Goal: Task Accomplishment & Management: Use online tool/utility

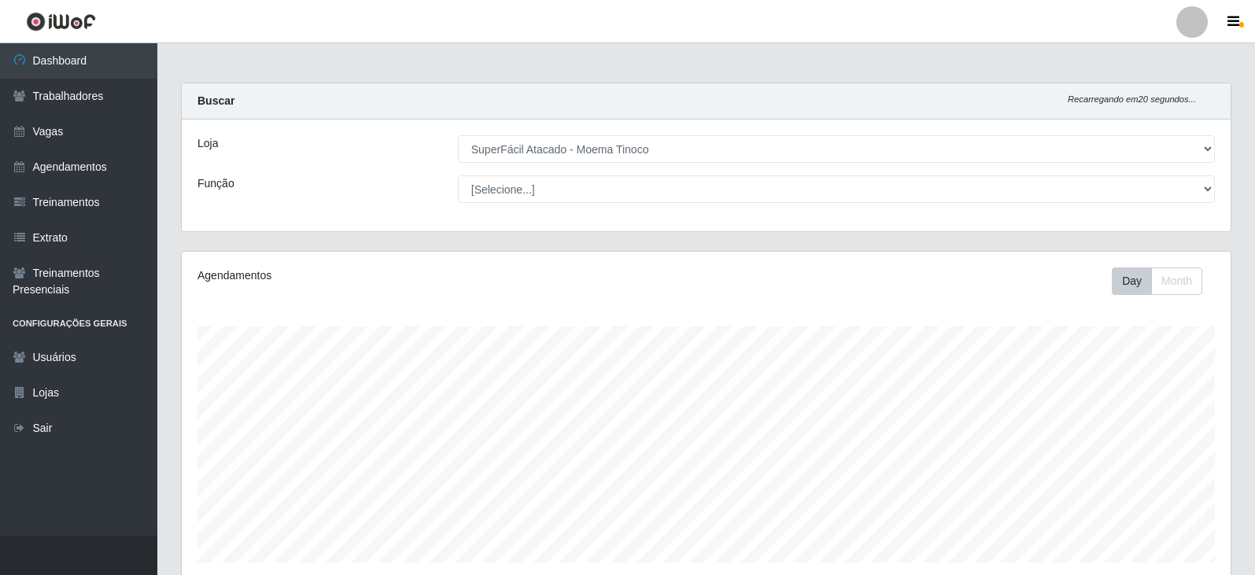
select select "540"
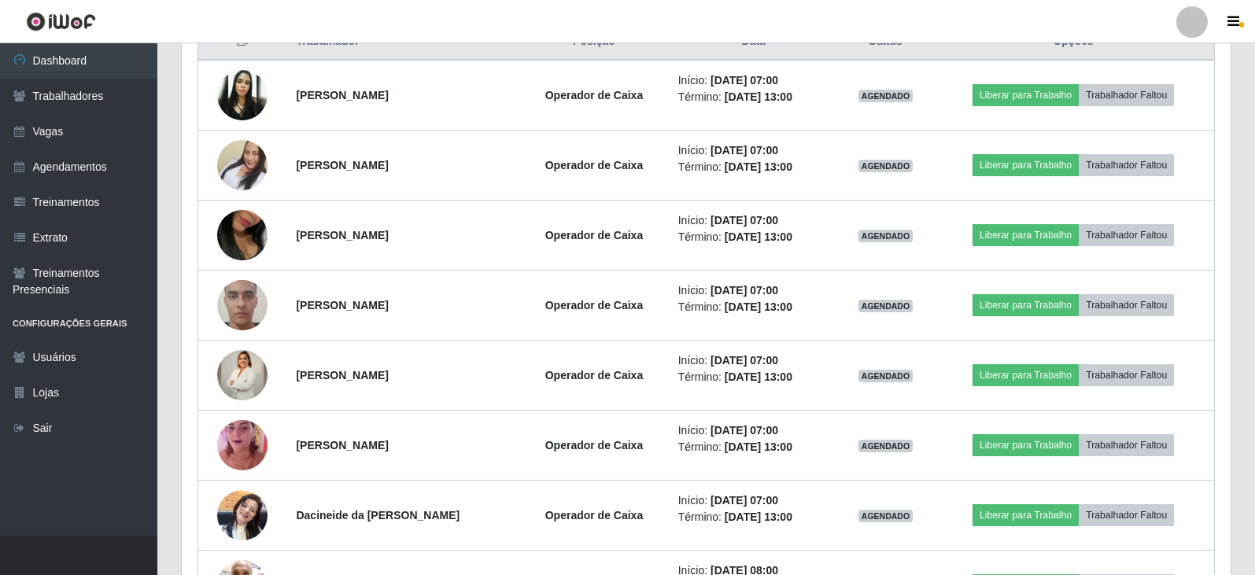
scroll to position [326, 1049]
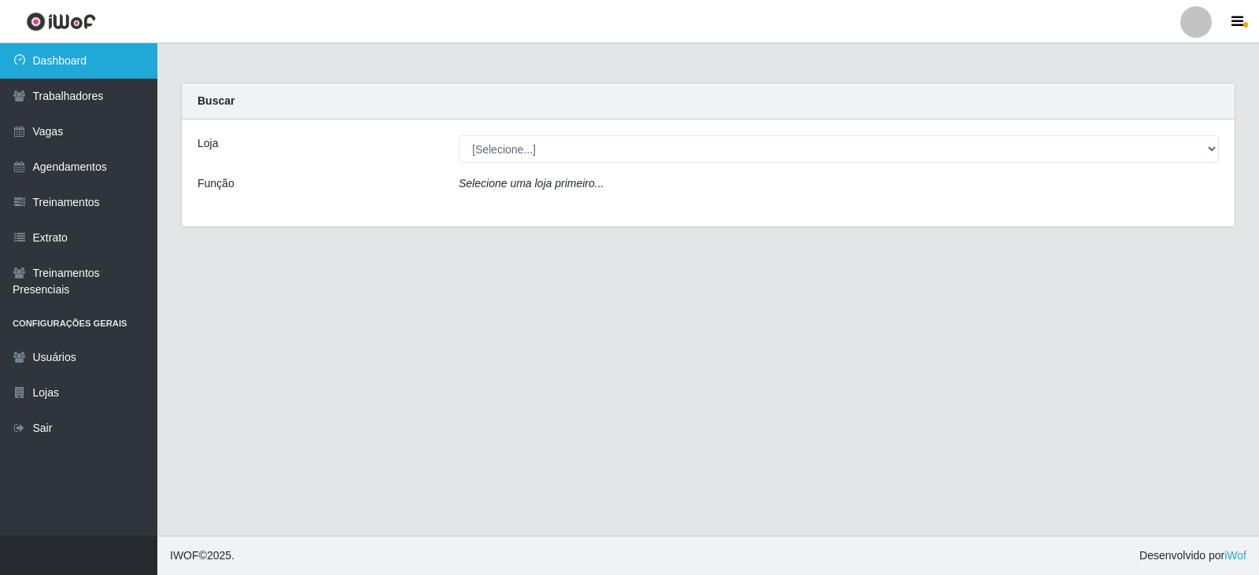
click at [53, 54] on link "Dashboard" at bounding box center [78, 60] width 157 height 35
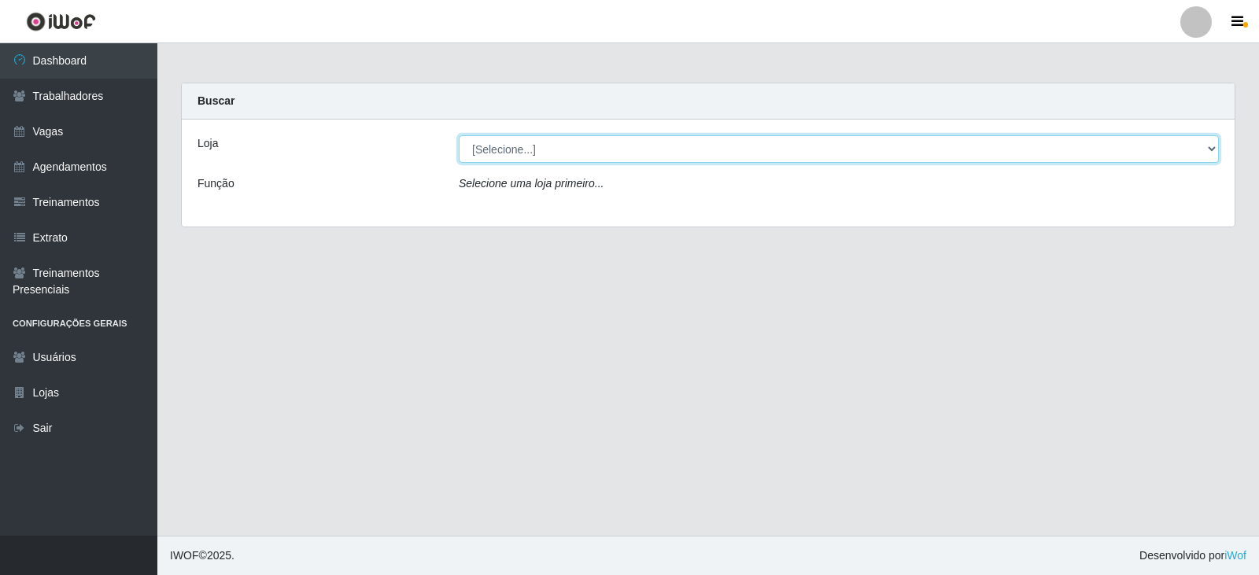
click at [665, 147] on select "[Selecione...] SuperFácil Atacado - Alto de São Manoel SuperFácil Atacado - Ema…" at bounding box center [839, 149] width 760 height 28
select select "540"
click at [459, 135] on select "[Selecione...] SuperFácil Atacado - Alto de São Manoel SuperFácil Atacado - Ema…" at bounding box center [839, 149] width 760 height 28
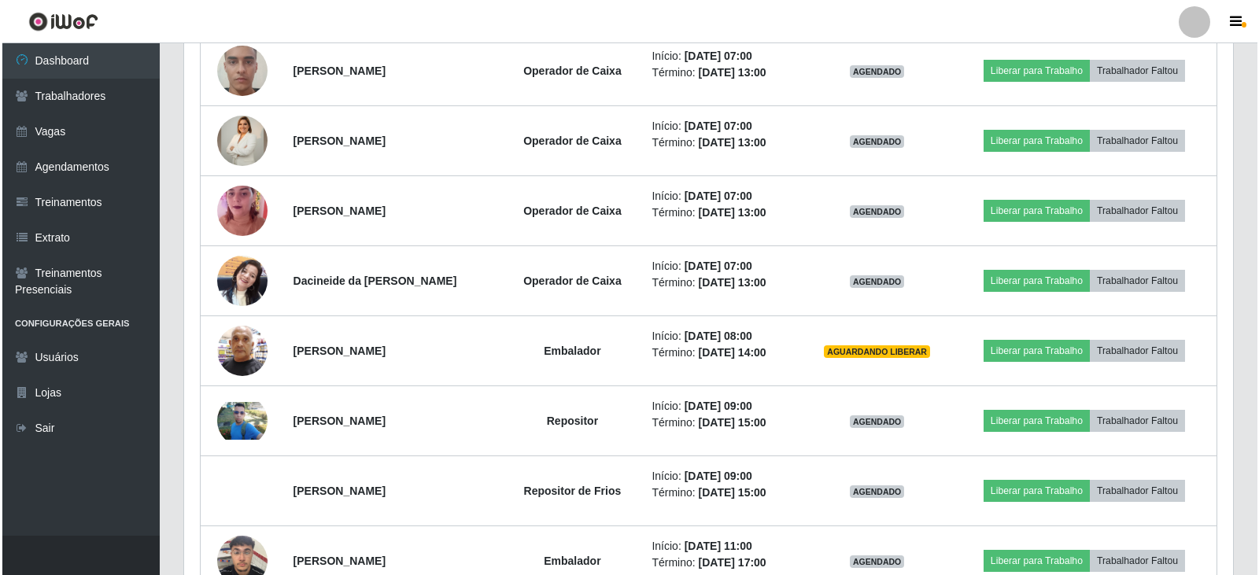
scroll to position [865, 0]
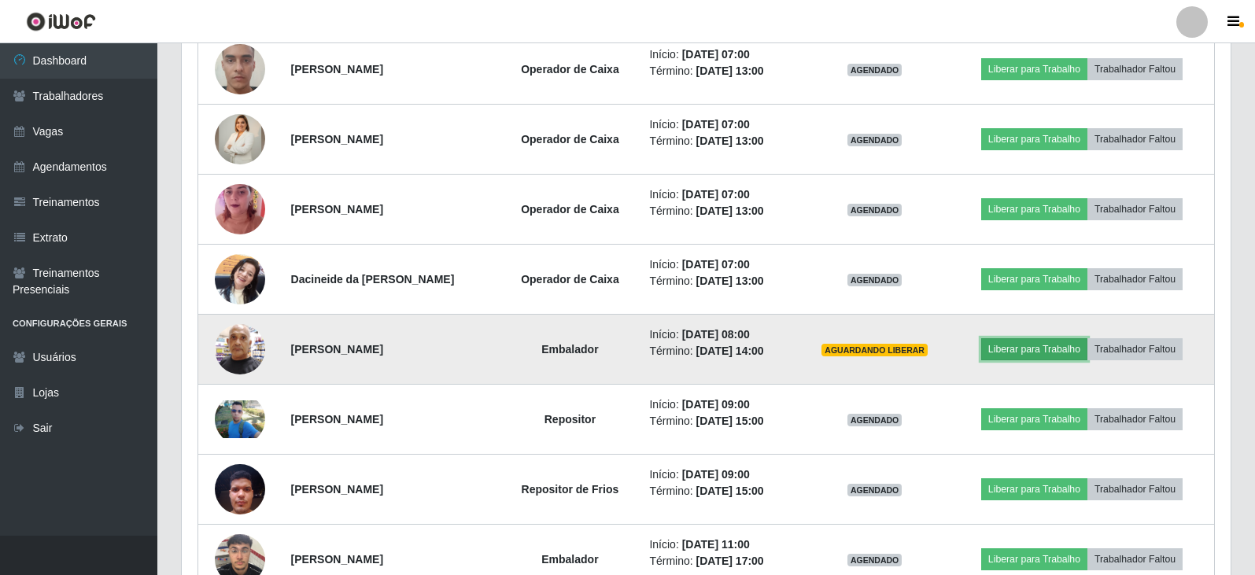
click at [1067, 348] on button "Liberar para Trabalho" at bounding box center [1034, 349] width 106 height 22
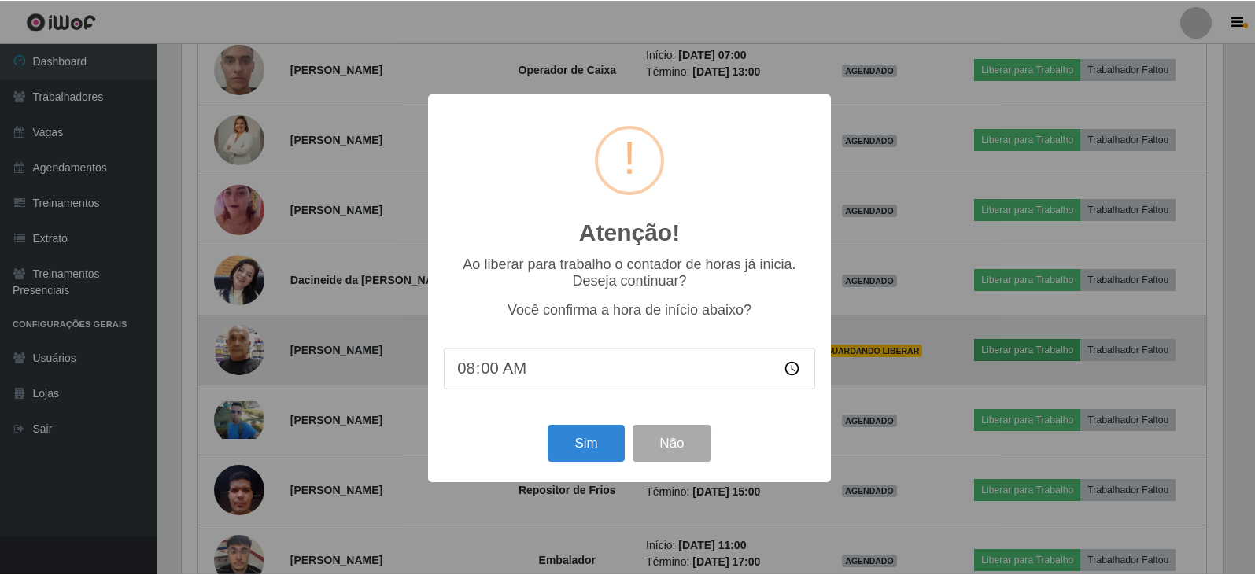
scroll to position [326, 1041]
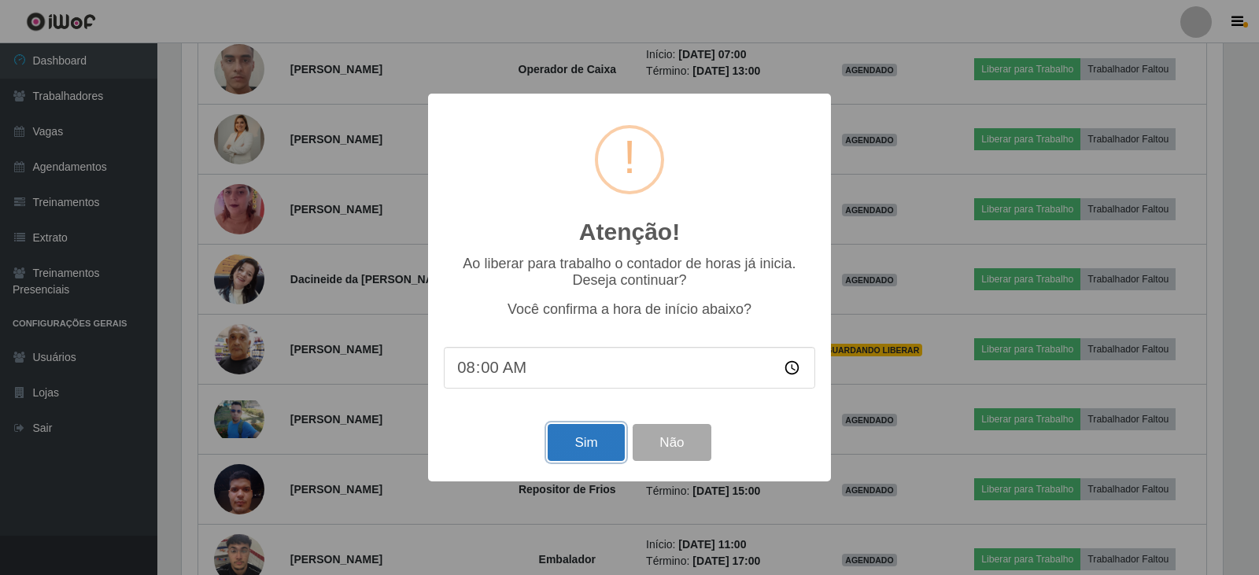
click at [565, 444] on button "Sim" at bounding box center [585, 442] width 76 height 37
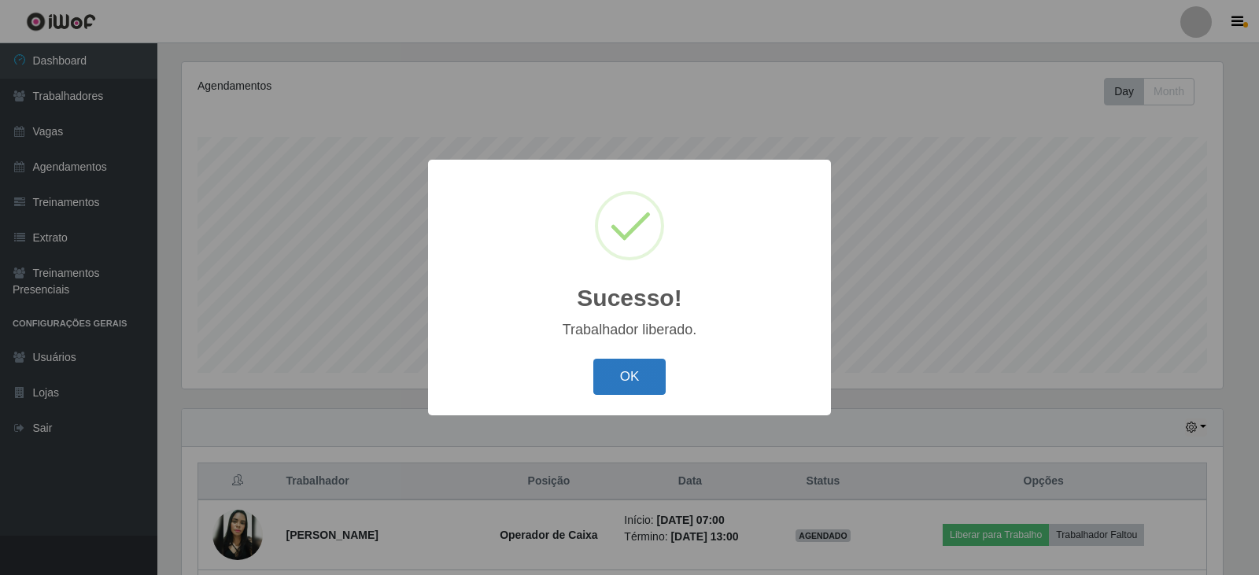
click at [657, 391] on button "OK" at bounding box center [629, 377] width 73 height 37
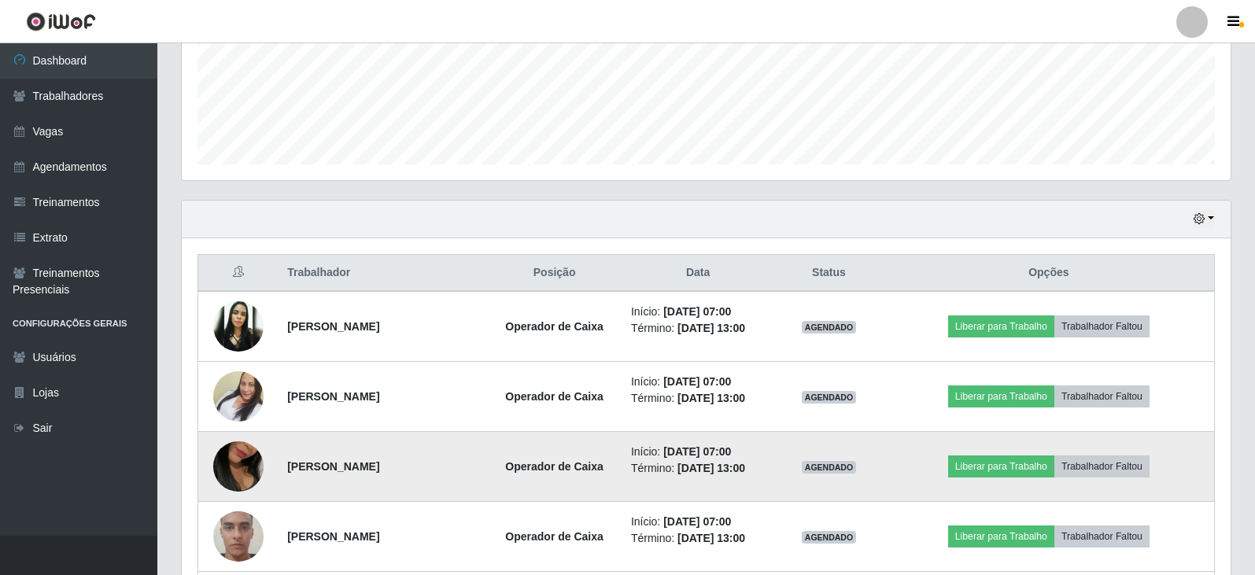
scroll to position [426, 0]
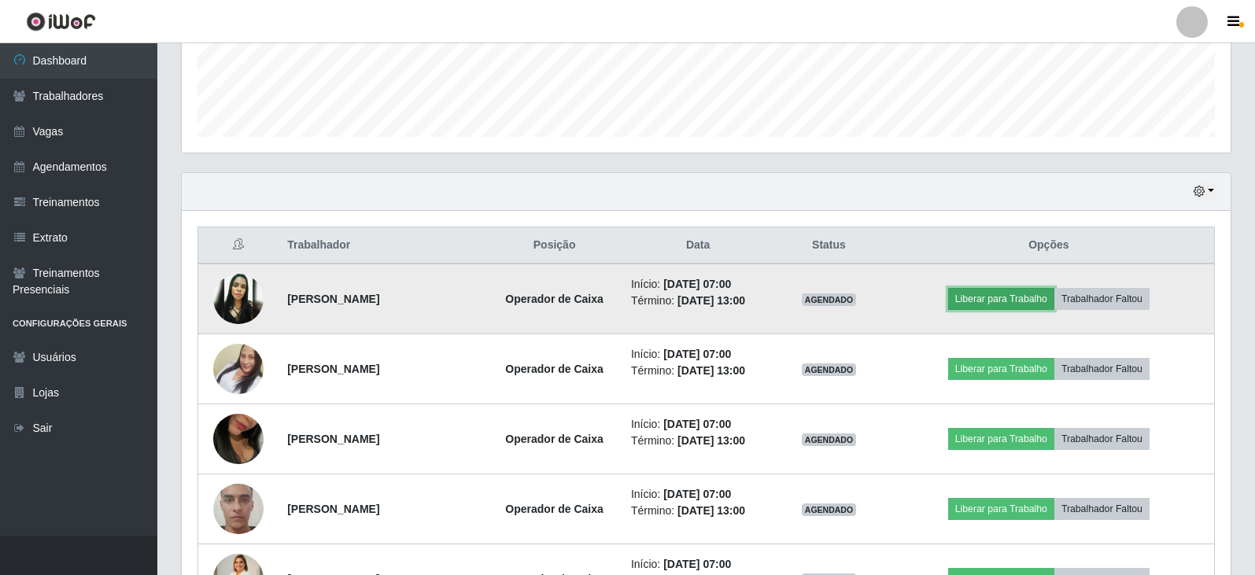
click at [1038, 300] on button "Liberar para Trabalho" at bounding box center [1001, 299] width 106 height 22
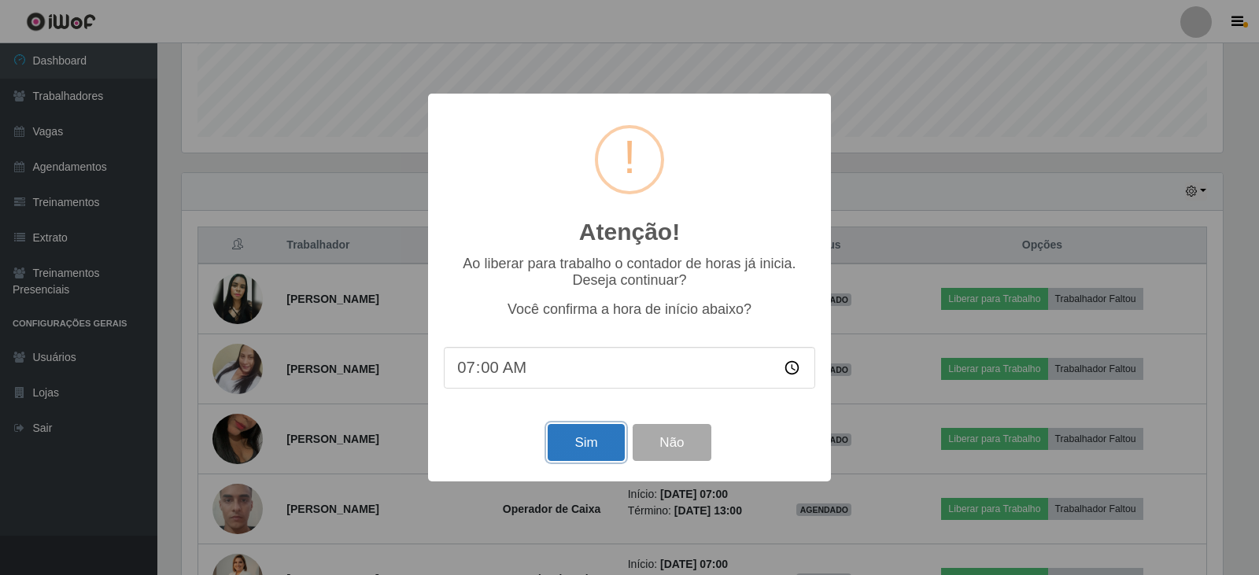
click at [592, 455] on button "Sim" at bounding box center [585, 442] width 76 height 37
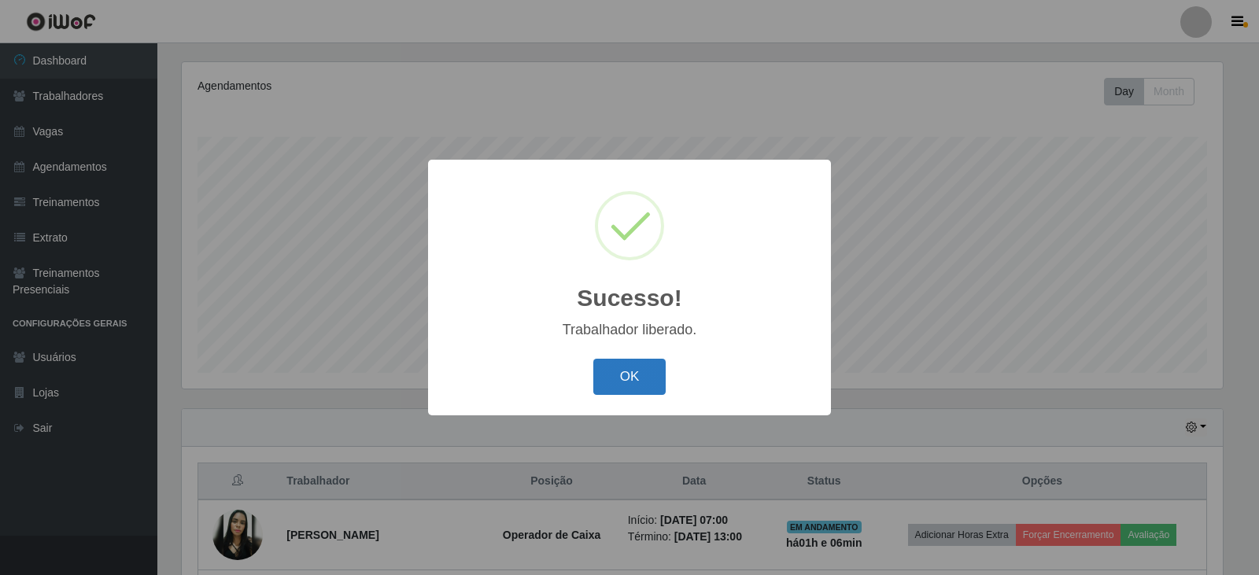
click at [618, 376] on button "OK" at bounding box center [629, 377] width 73 height 37
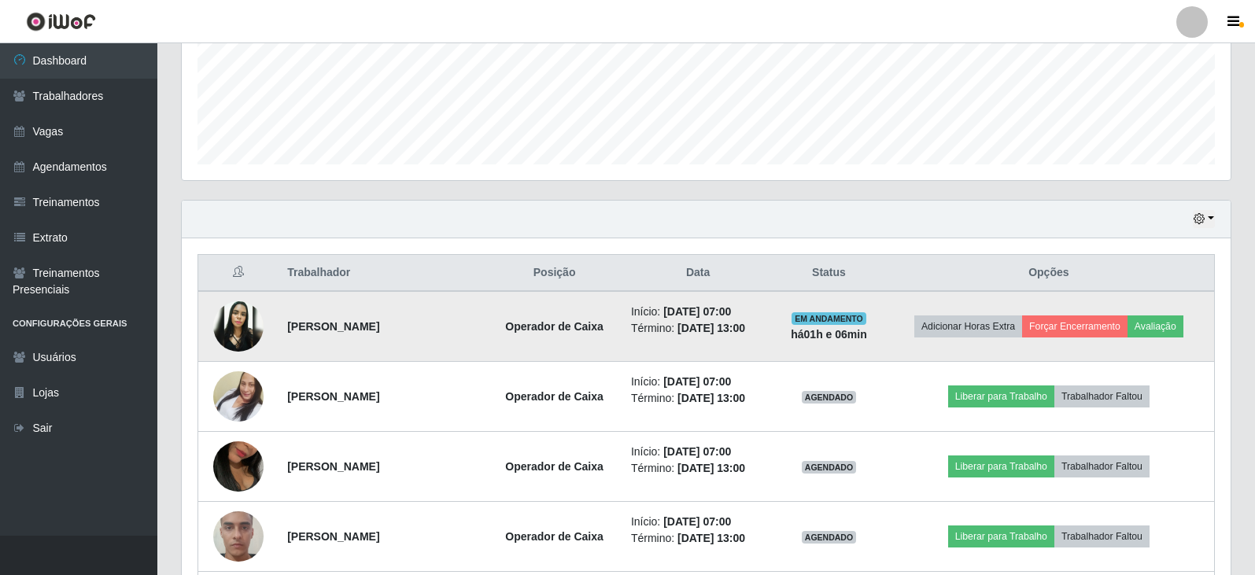
scroll to position [426, 0]
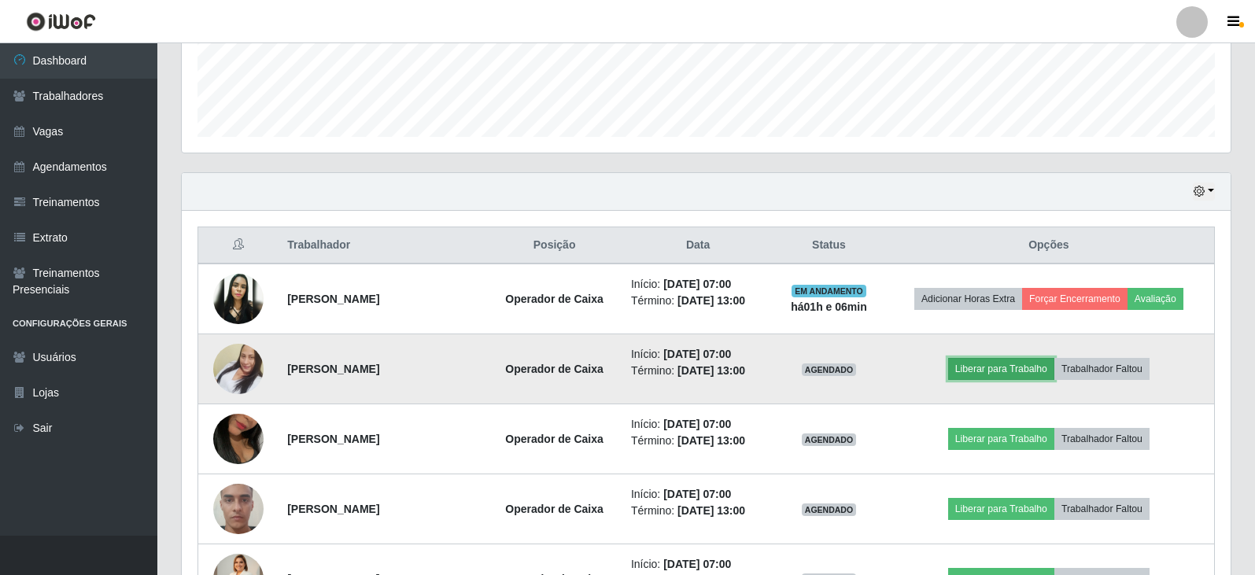
click at [1000, 378] on button "Liberar para Trabalho" at bounding box center [1001, 369] width 106 height 22
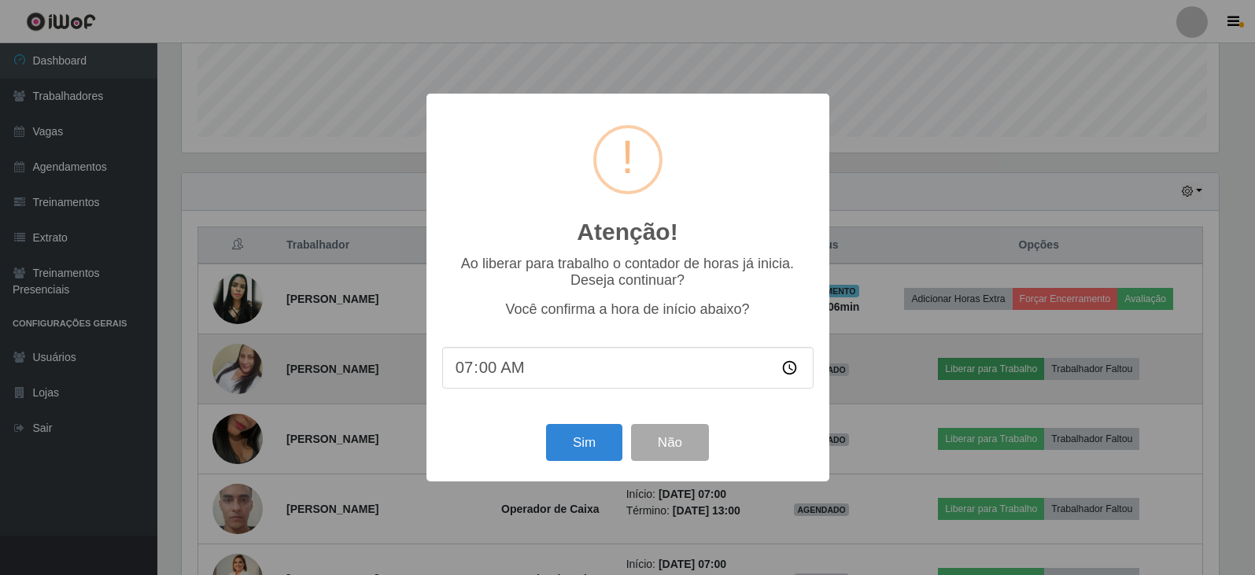
scroll to position [326, 1041]
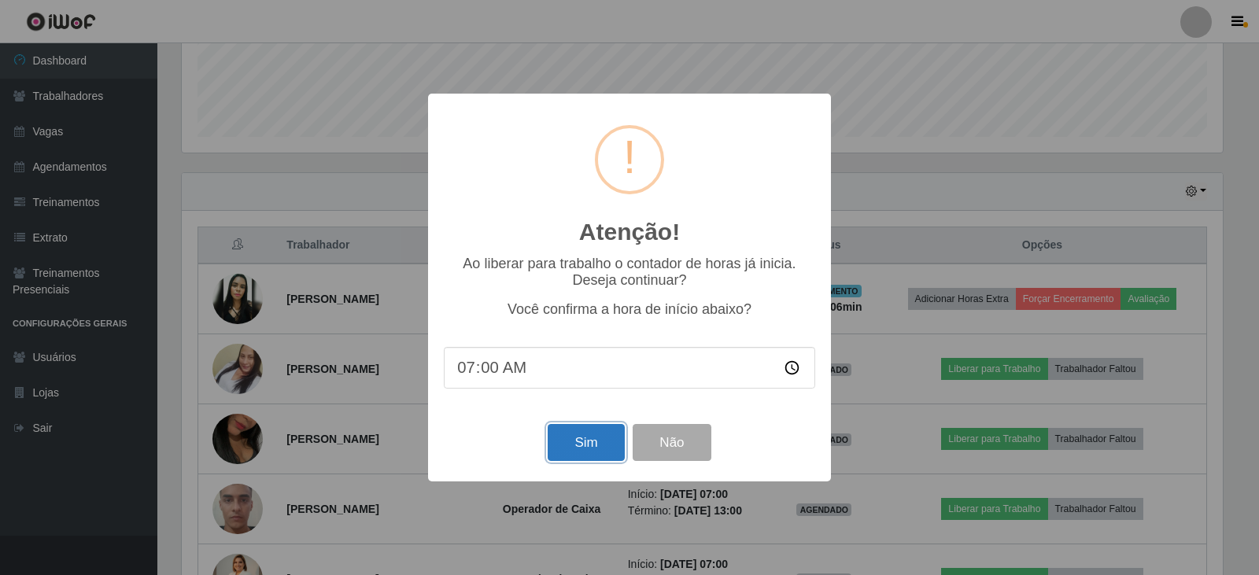
click at [584, 444] on button "Sim" at bounding box center [585, 442] width 76 height 37
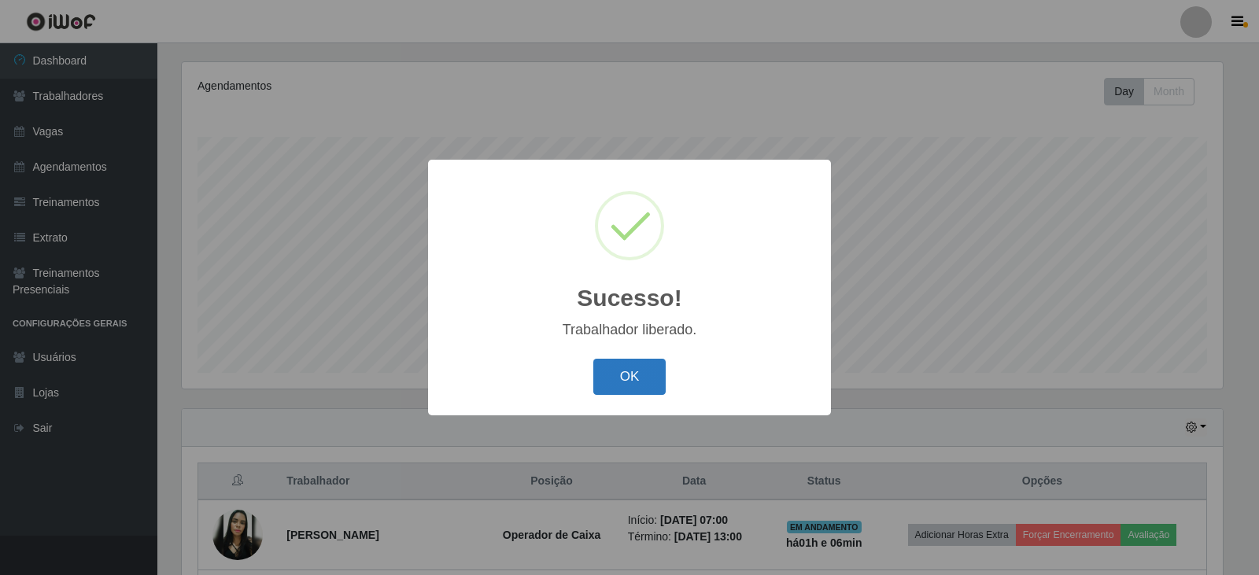
click at [647, 369] on button "OK" at bounding box center [629, 377] width 73 height 37
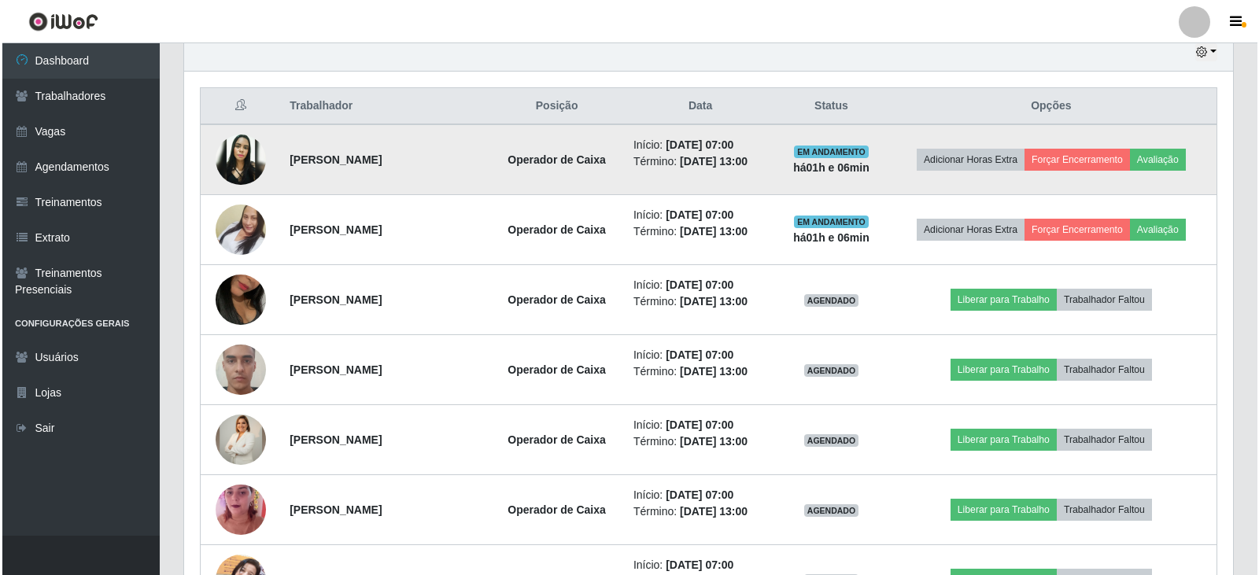
scroll to position [583, 0]
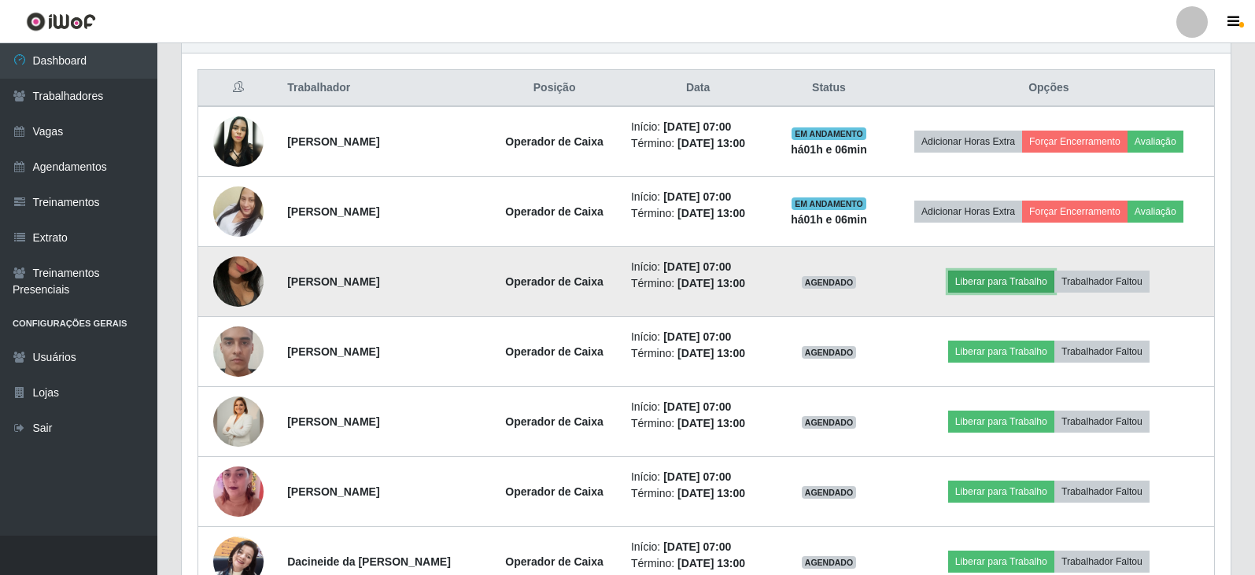
click at [1047, 286] on button "Liberar para Trabalho" at bounding box center [1001, 282] width 106 height 22
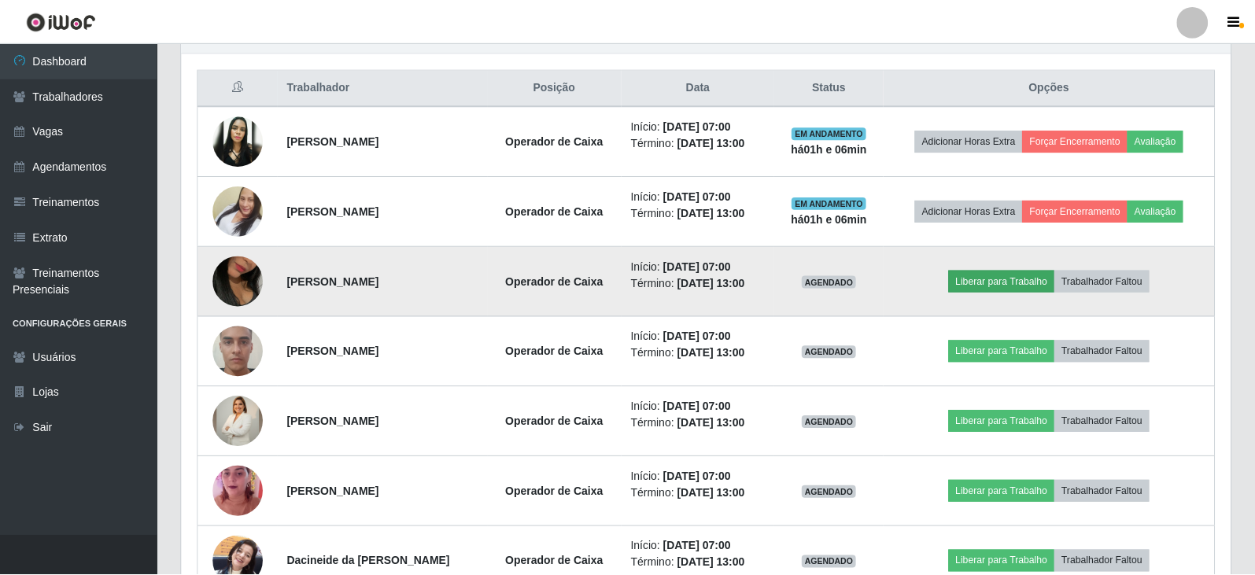
scroll to position [326, 1041]
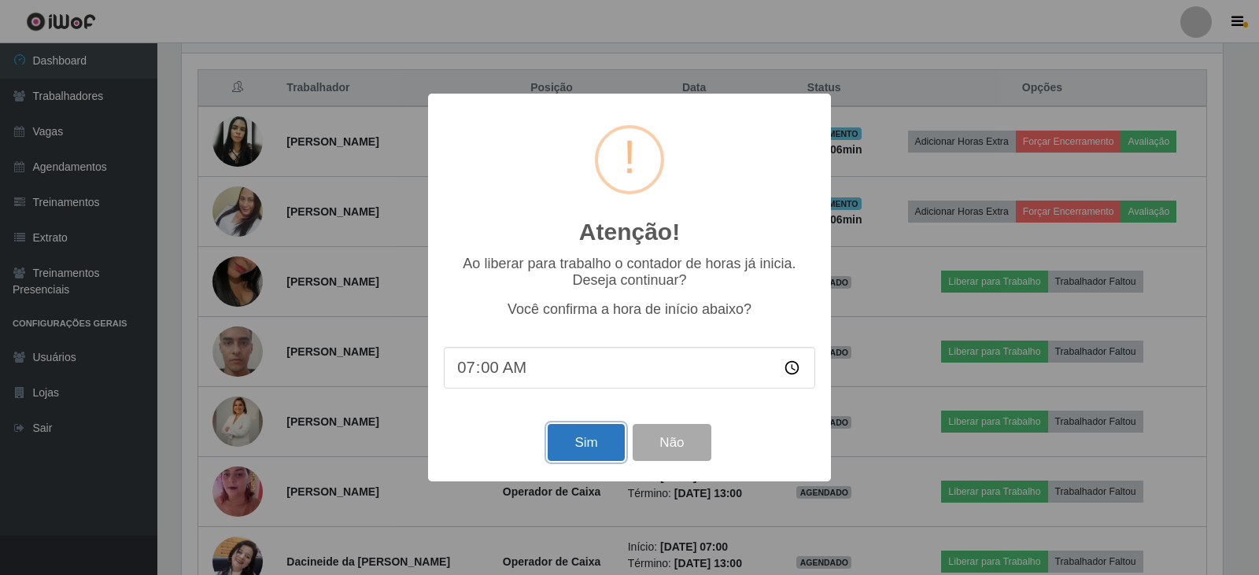
click at [579, 445] on button "Sim" at bounding box center [585, 442] width 76 height 37
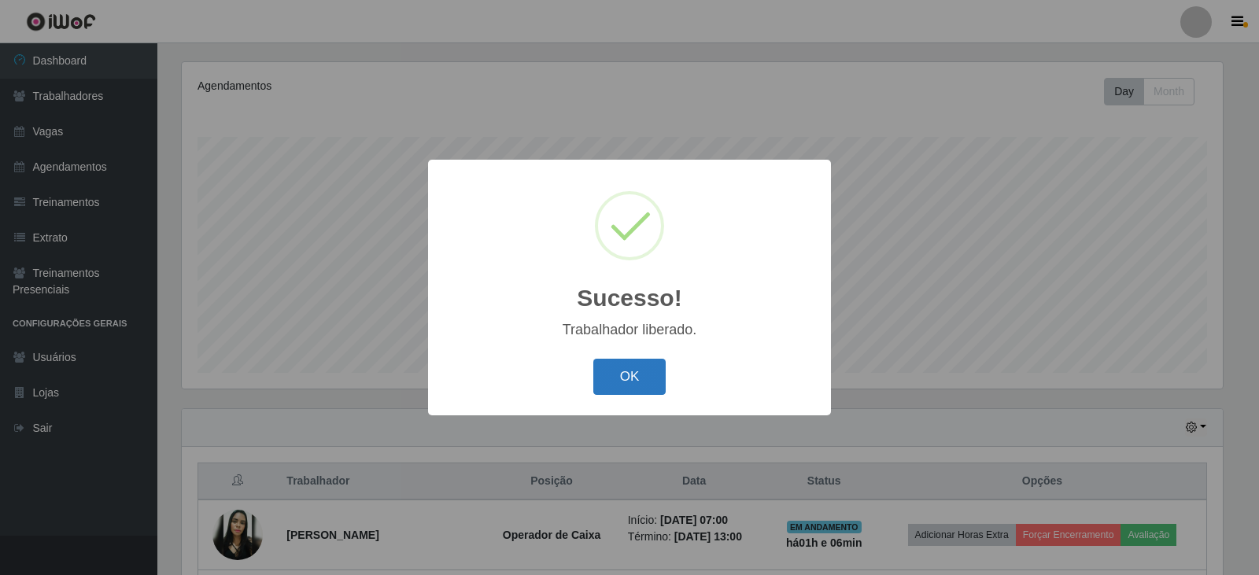
click at [629, 366] on button "OK" at bounding box center [629, 377] width 73 height 37
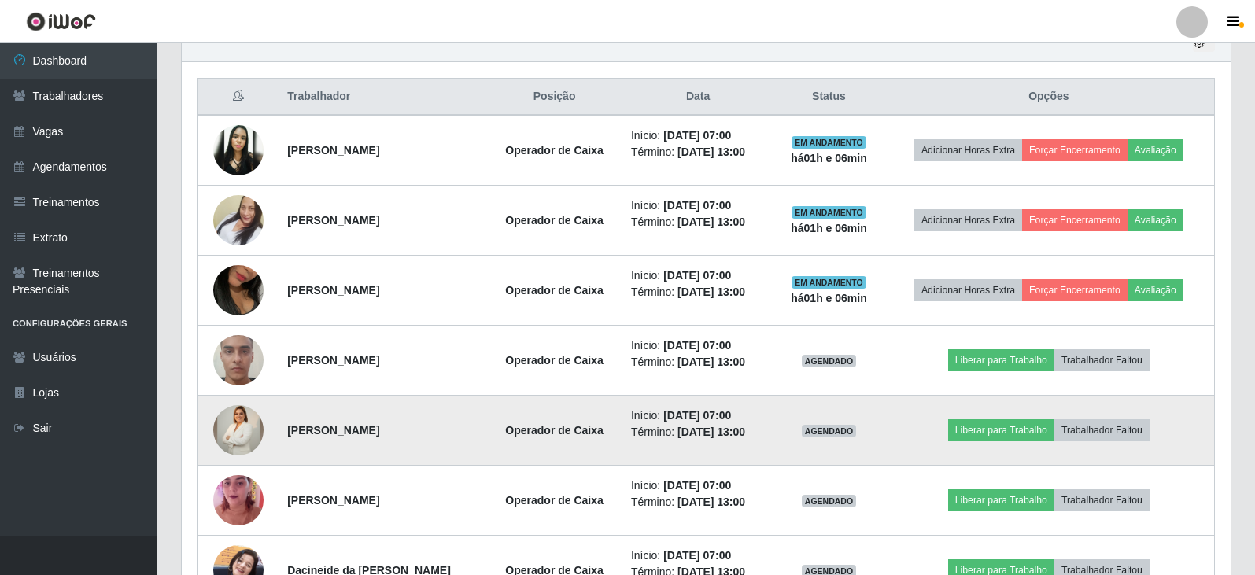
scroll to position [0, 0]
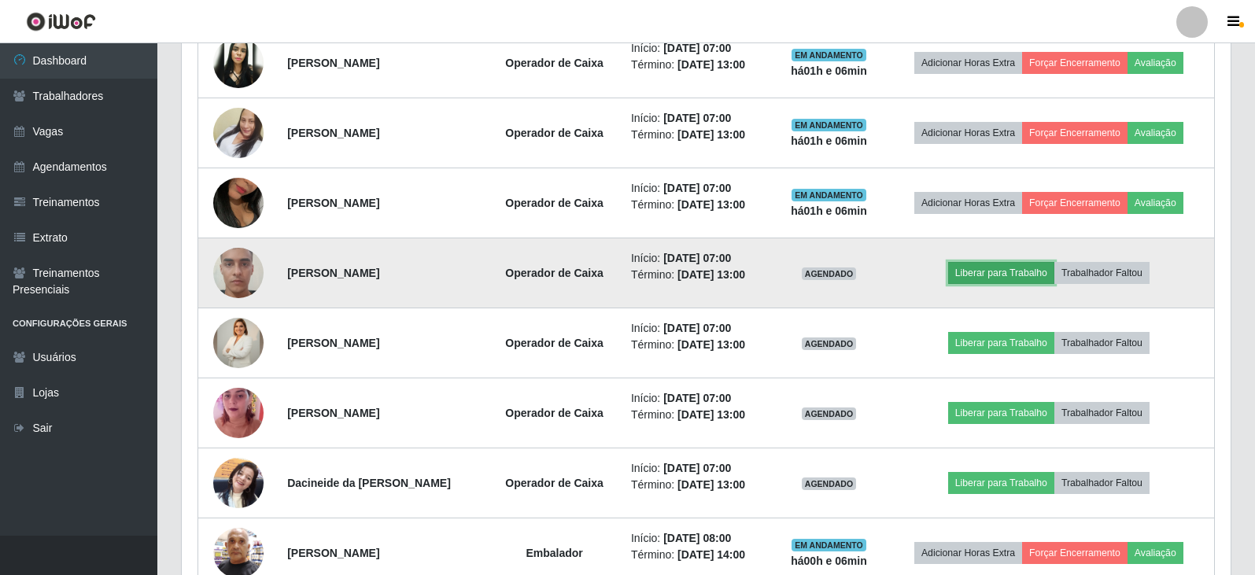
click at [1029, 274] on button "Liberar para Trabalho" at bounding box center [1001, 273] width 106 height 22
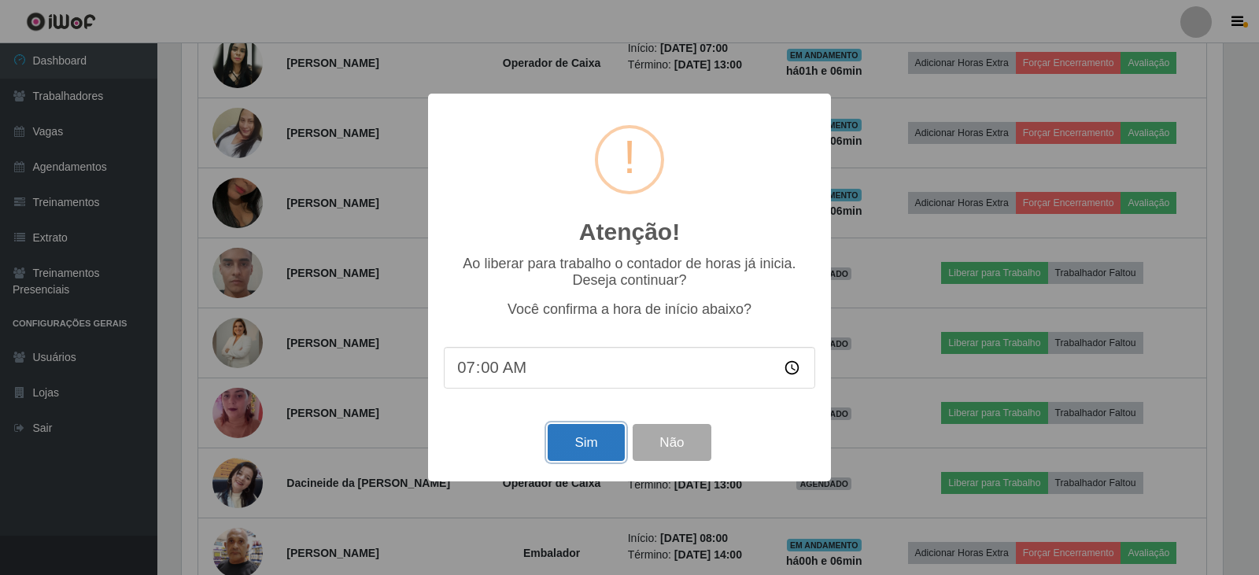
click at [570, 444] on button "Sim" at bounding box center [585, 442] width 76 height 37
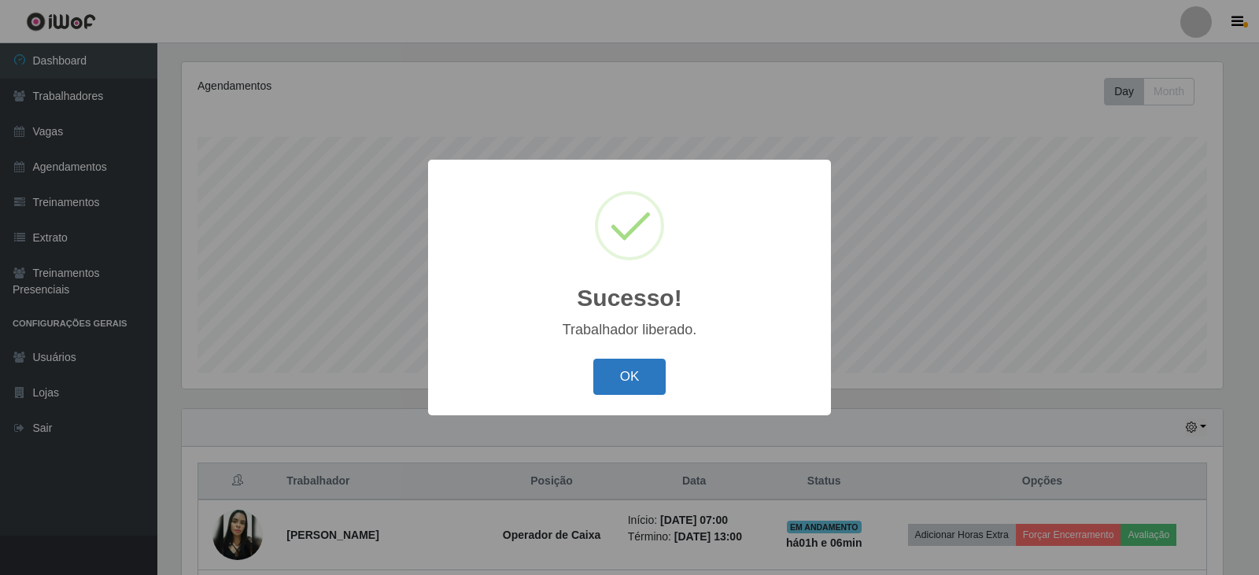
click at [625, 376] on button "OK" at bounding box center [629, 377] width 73 height 37
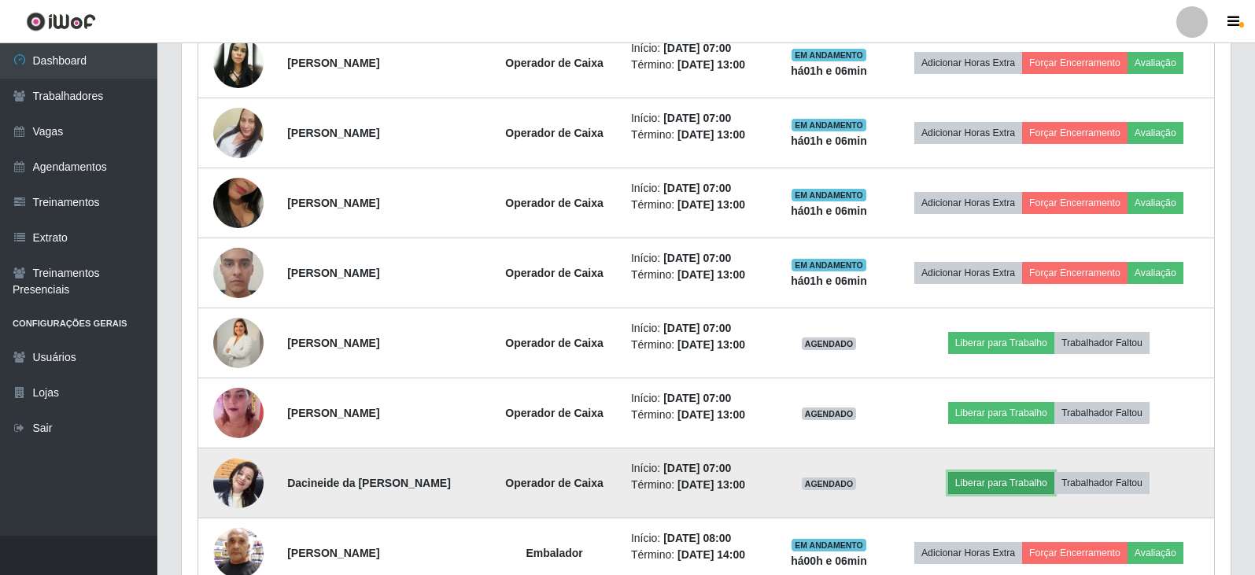
click at [1019, 480] on button "Liberar para Trabalho" at bounding box center [1001, 483] width 106 height 22
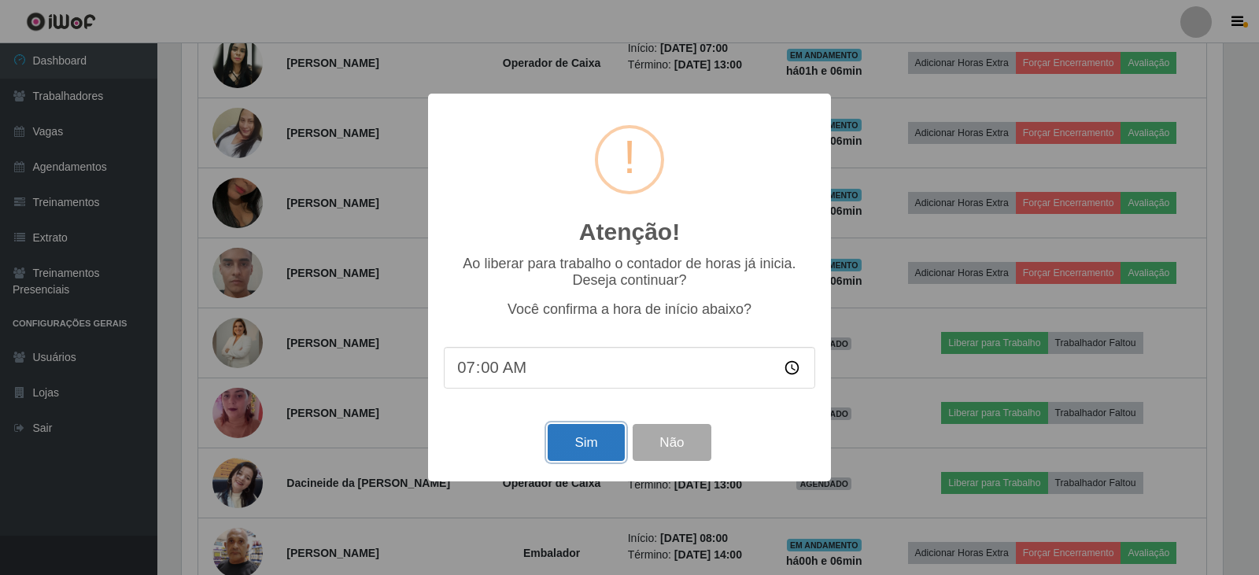
click at [610, 453] on button "Sim" at bounding box center [585, 442] width 76 height 37
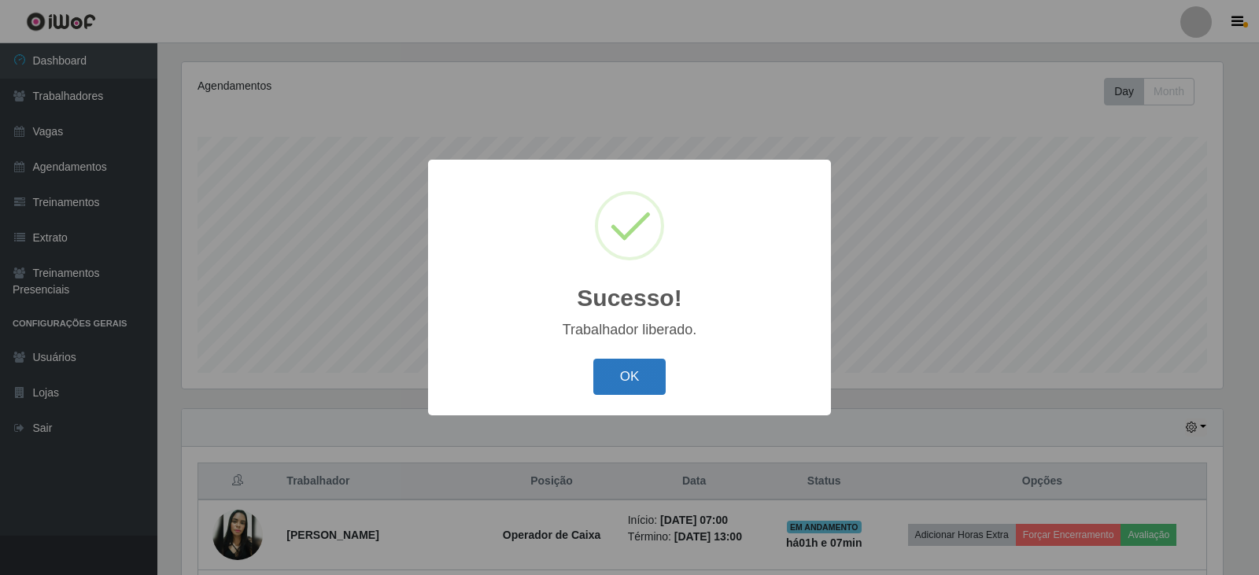
click at [636, 375] on button "OK" at bounding box center [629, 377] width 73 height 37
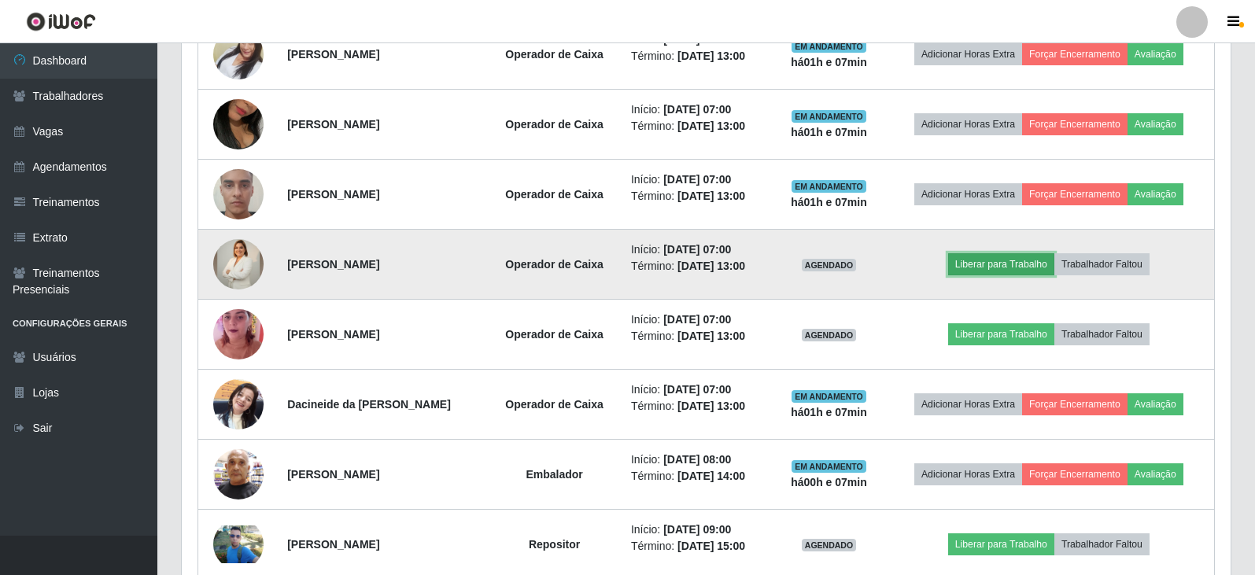
click at [1013, 260] on button "Liberar para Trabalho" at bounding box center [1001, 264] width 106 height 22
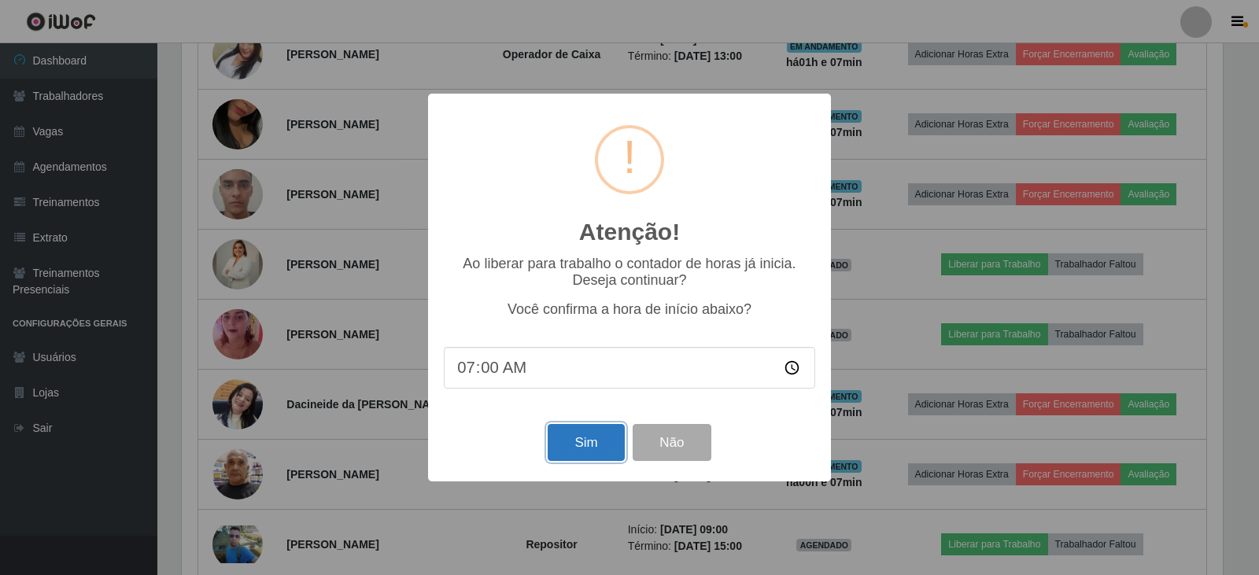
click at [578, 444] on button "Sim" at bounding box center [585, 442] width 76 height 37
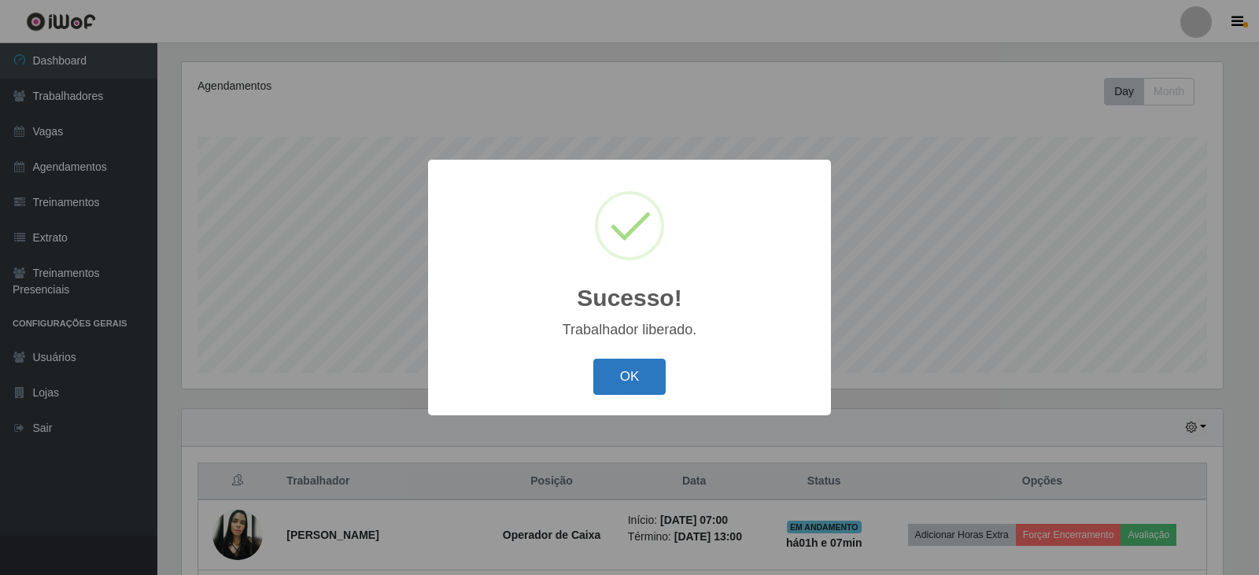
click at [628, 378] on button "OK" at bounding box center [629, 377] width 73 height 37
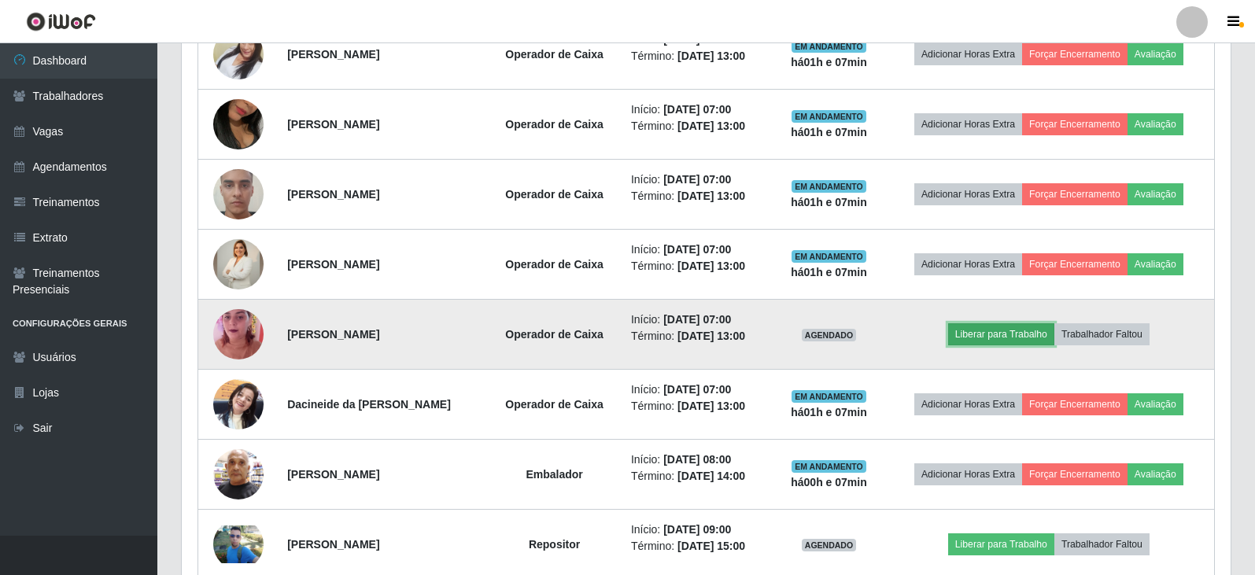
click at [995, 328] on button "Liberar para Trabalho" at bounding box center [1001, 334] width 106 height 22
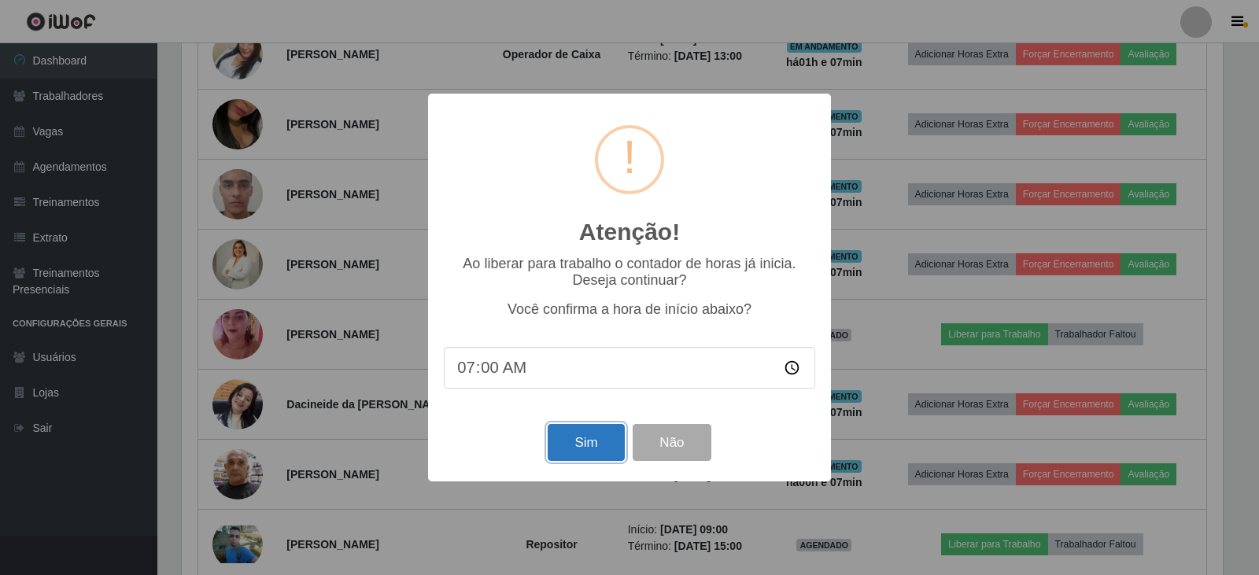
click at [585, 444] on button "Sim" at bounding box center [585, 442] width 76 height 37
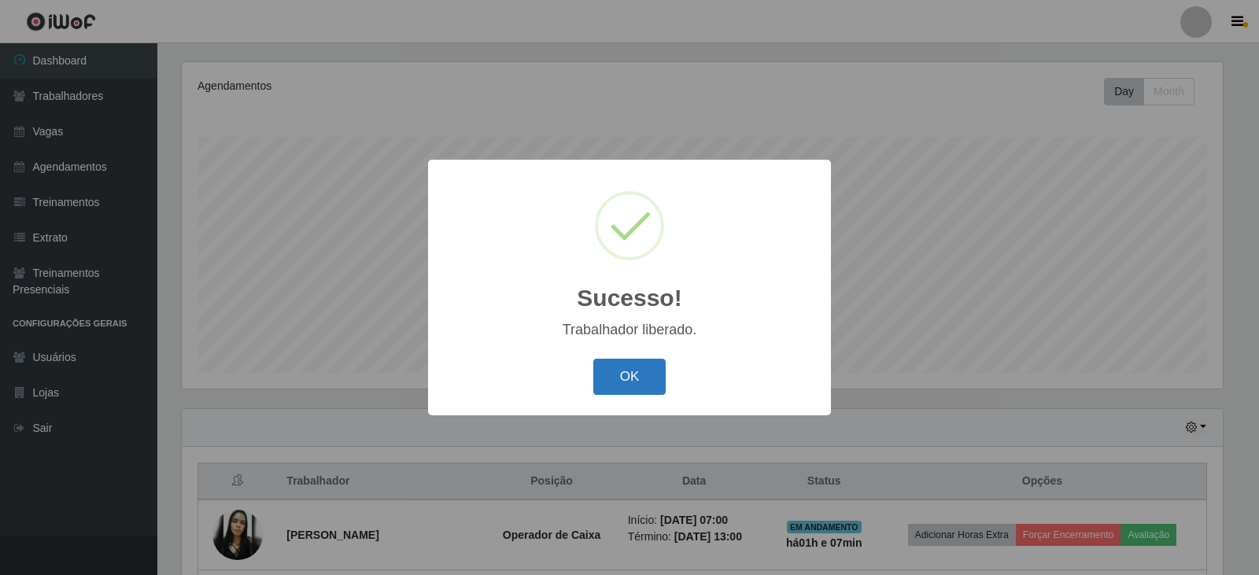
click at [643, 365] on button "OK" at bounding box center [629, 377] width 73 height 37
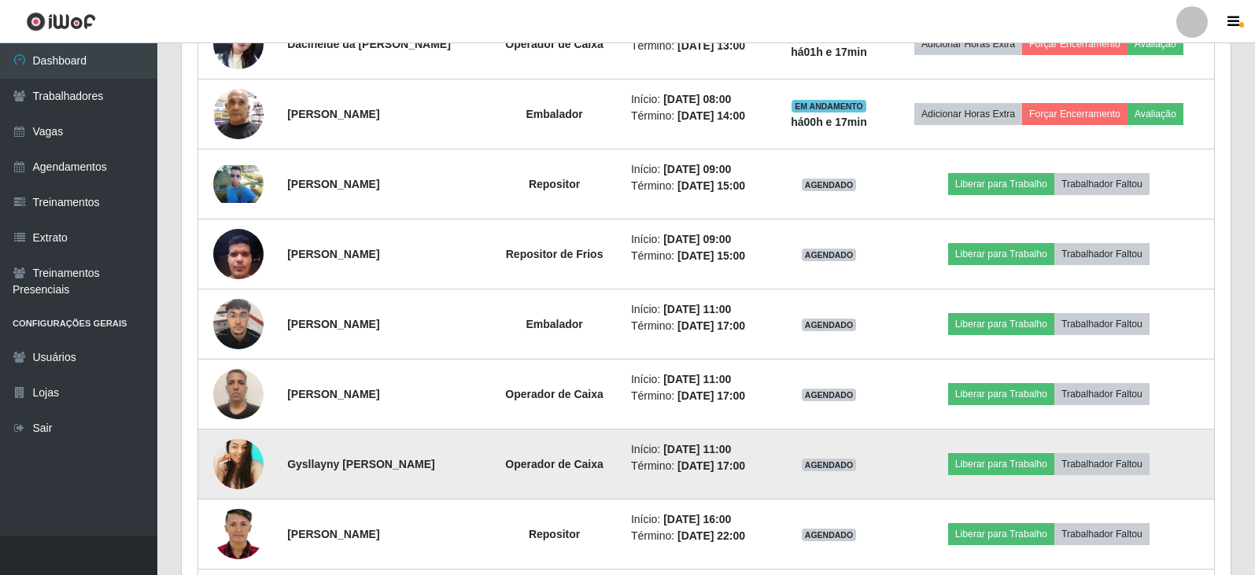
scroll to position [1179, 0]
